Goal: Browse casually

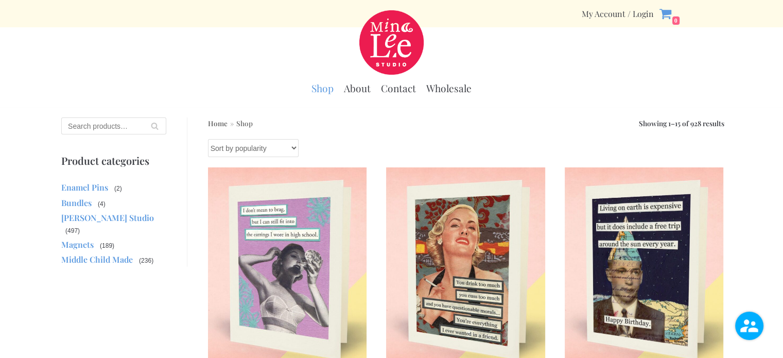
click at [319, 92] on link "Shop" at bounding box center [323, 88] width 22 height 13
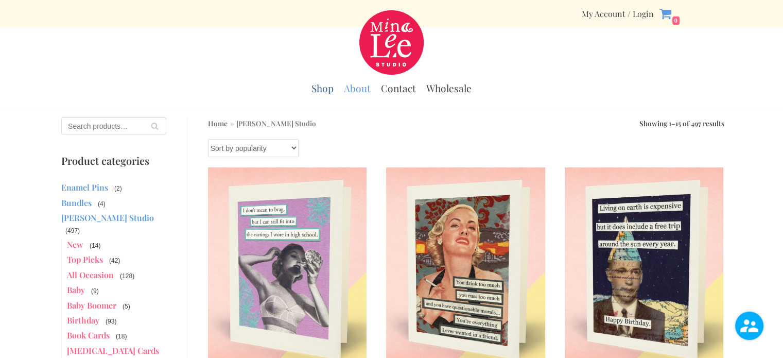
click at [347, 90] on link "About" at bounding box center [357, 88] width 27 height 13
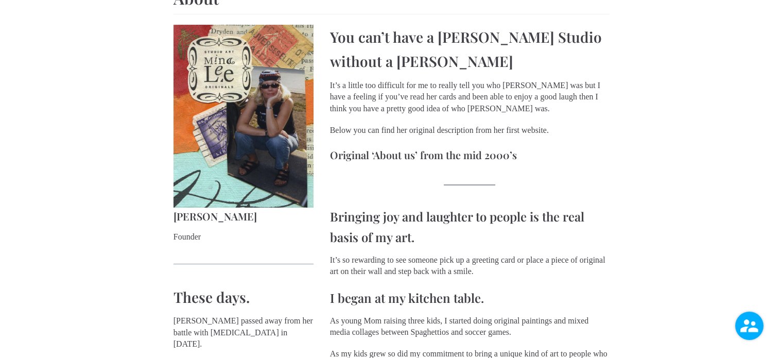
scroll to position [137, 0]
